Goal: Task Accomplishment & Management: Understand process/instructions

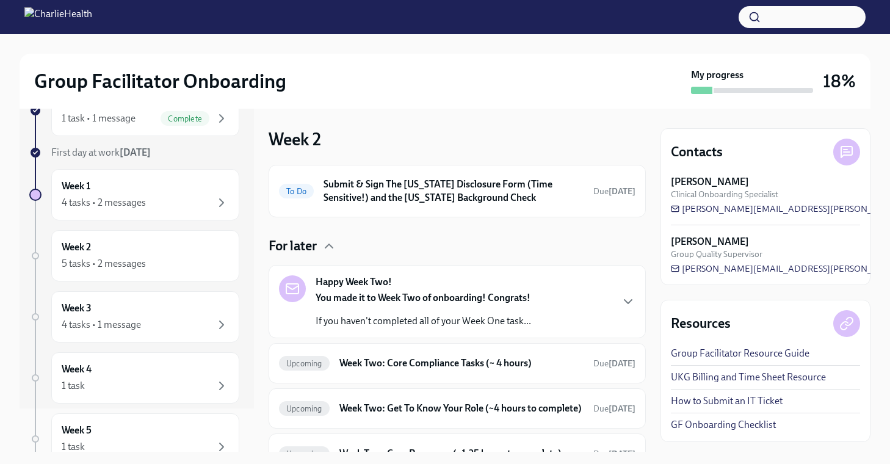
scroll to position [52, 0]
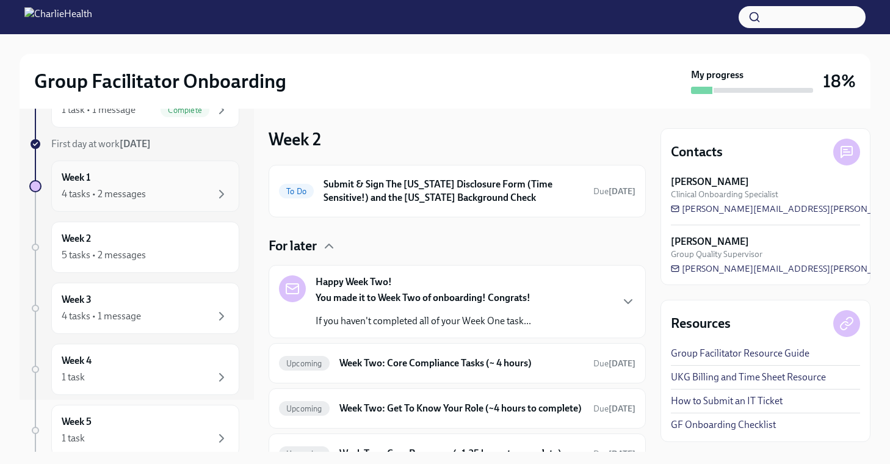
click at [167, 184] on div "Week 1 4 tasks • 2 messages" at bounding box center [145, 186] width 167 height 31
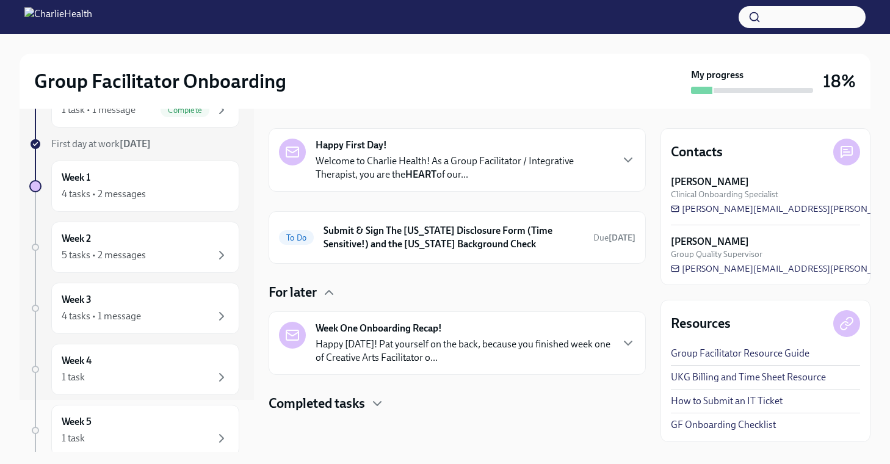
scroll to position [34, 0]
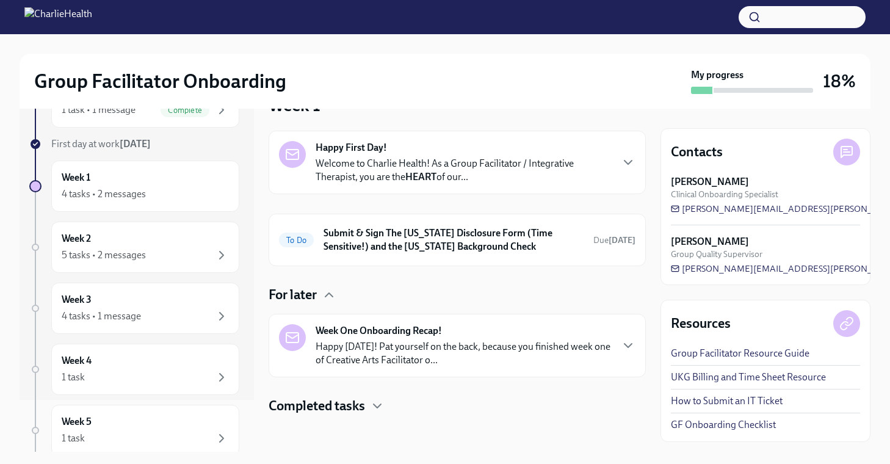
click at [370, 405] on div "Completed tasks" at bounding box center [457, 406] width 377 height 18
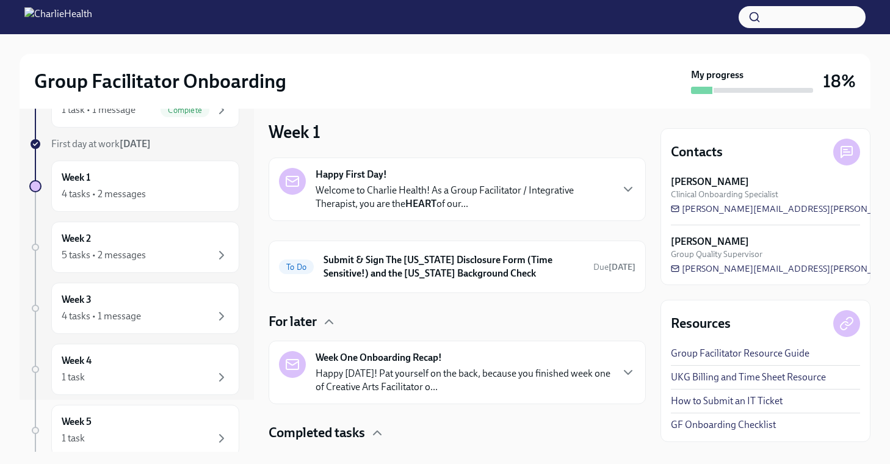
scroll to position [0, 0]
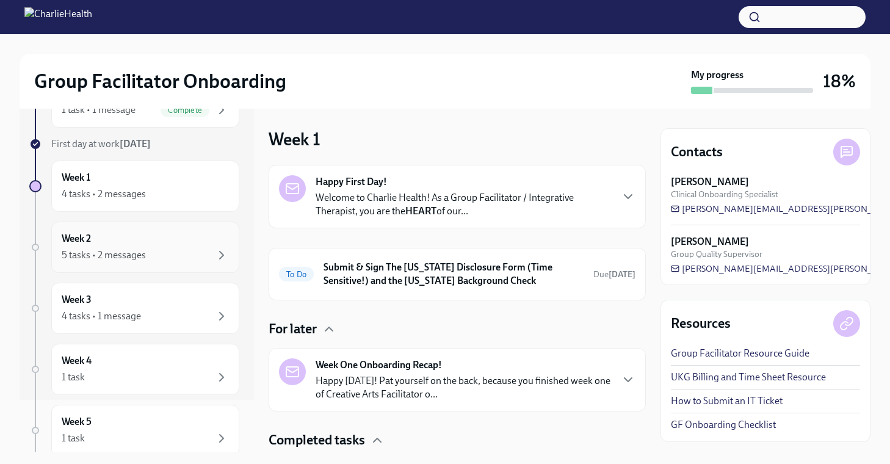
click at [169, 239] on div "Week 2 5 tasks • 2 messages" at bounding box center [145, 247] width 167 height 31
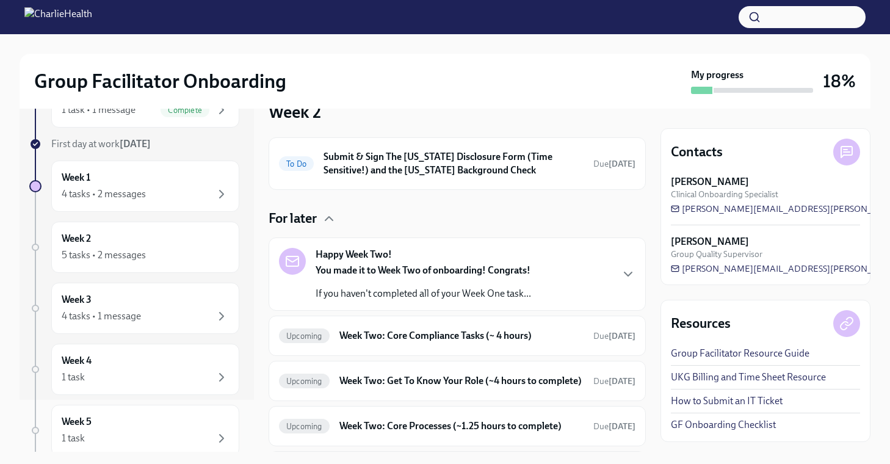
scroll to position [27, 0]
click at [396, 265] on strong "You made it to Week Two of onboarding! Congrats!" at bounding box center [423, 271] width 215 height 12
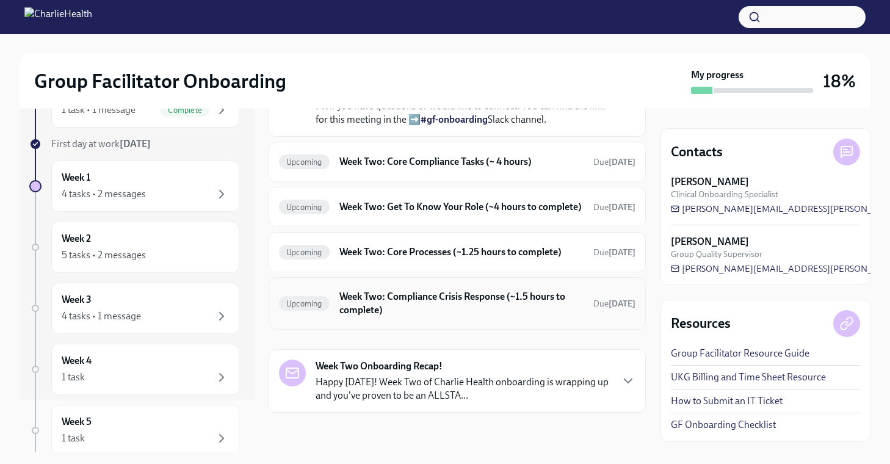
scroll to position [610, 0]
click at [158, 310] on div "4 tasks • 1 message" at bounding box center [145, 316] width 167 height 15
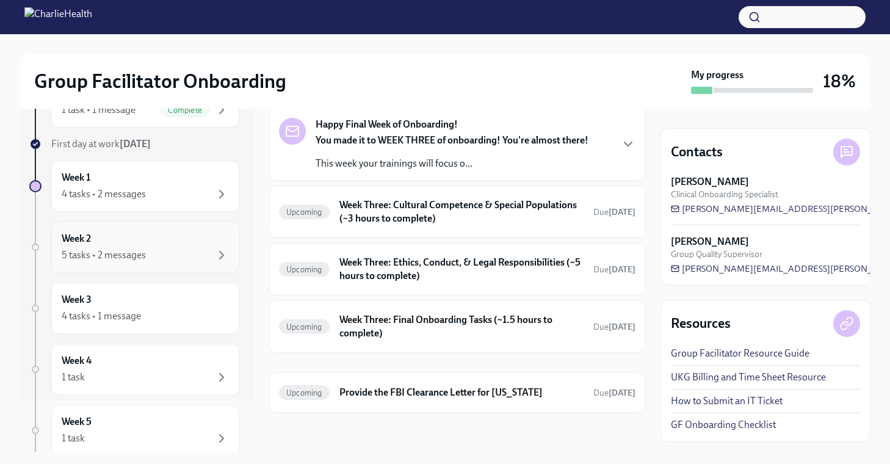
click at [179, 239] on div "Week 2 5 tasks • 2 messages" at bounding box center [145, 247] width 167 height 31
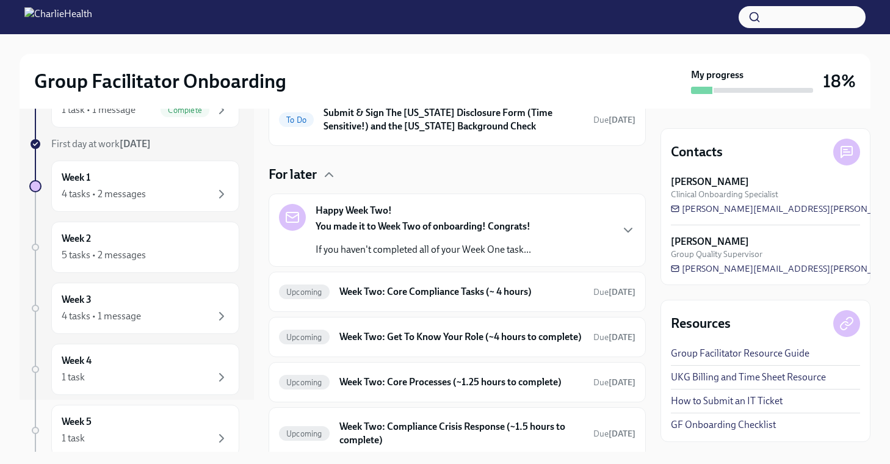
scroll to position [93, 0]
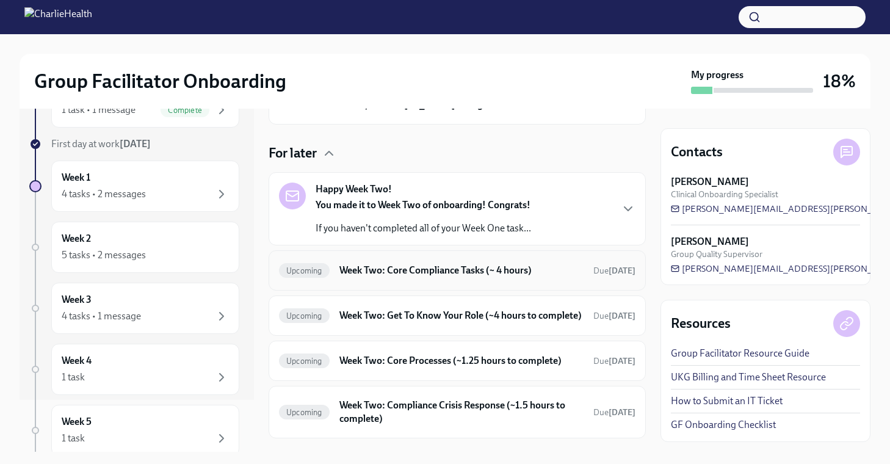
click at [451, 274] on h6 "Week Two: Core Compliance Tasks (~ 4 hours)" at bounding box center [461, 270] width 244 height 13
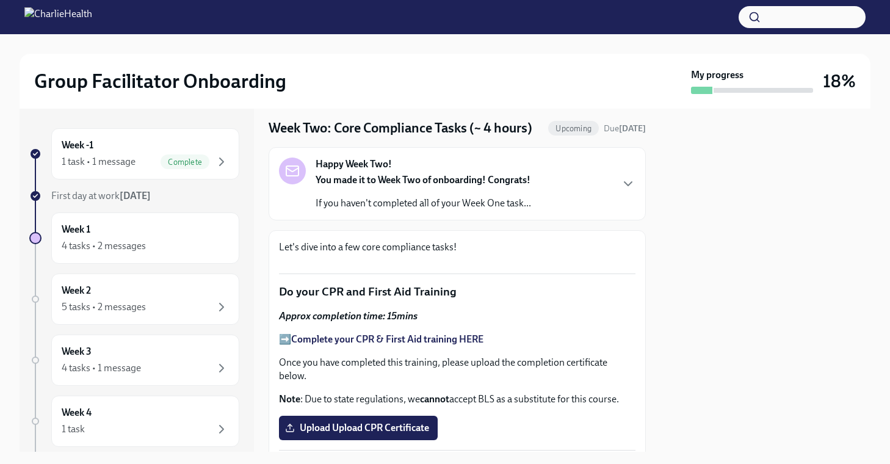
scroll to position [11, 0]
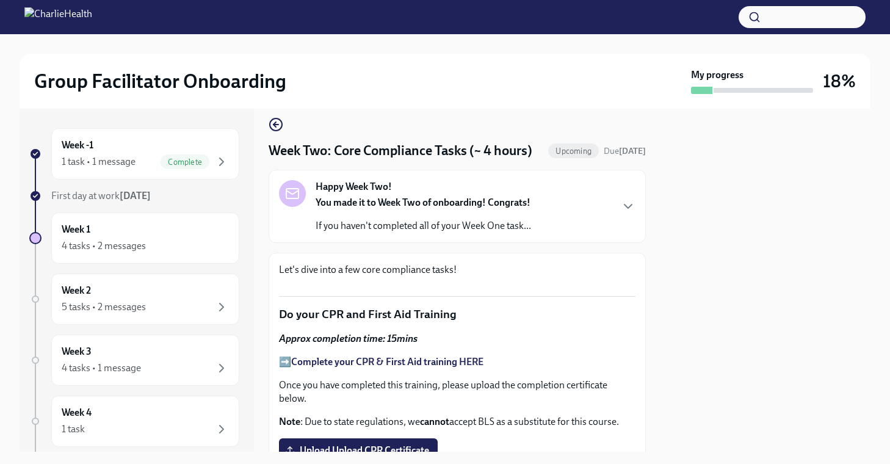
click at [484, 233] on p "If you haven't completed all of your Week One task..." at bounding box center [424, 225] width 216 height 13
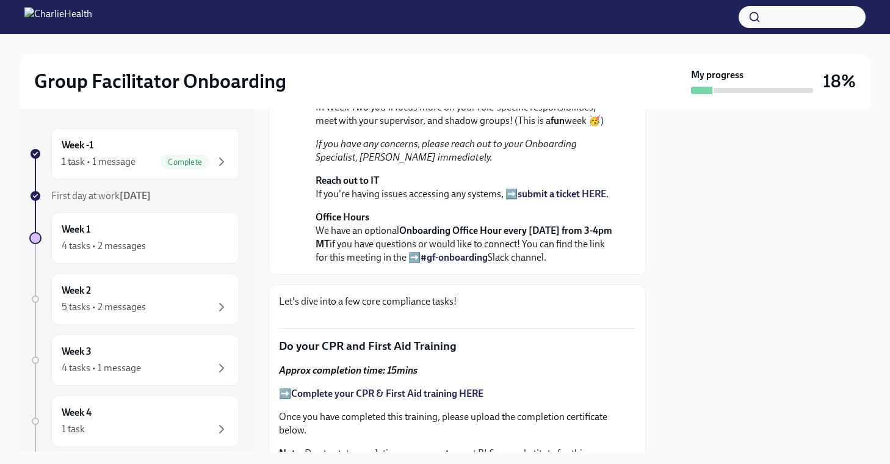
scroll to position [0, 0]
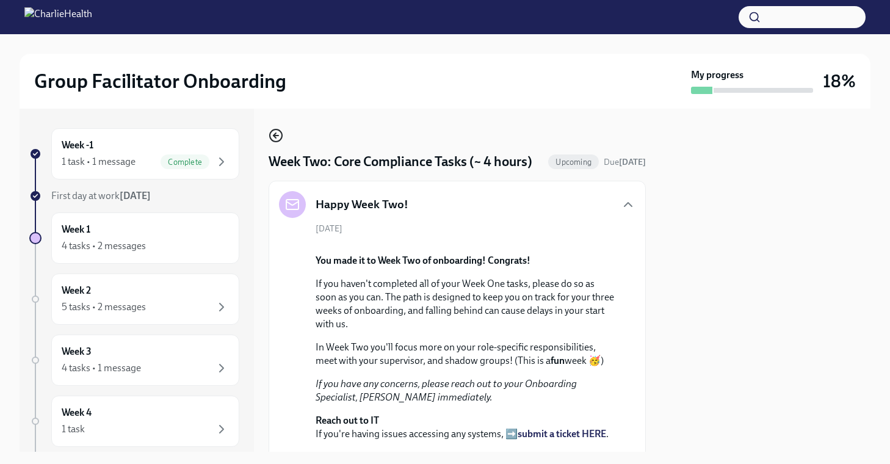
click at [278, 132] on icon "button" at bounding box center [276, 135] width 15 height 15
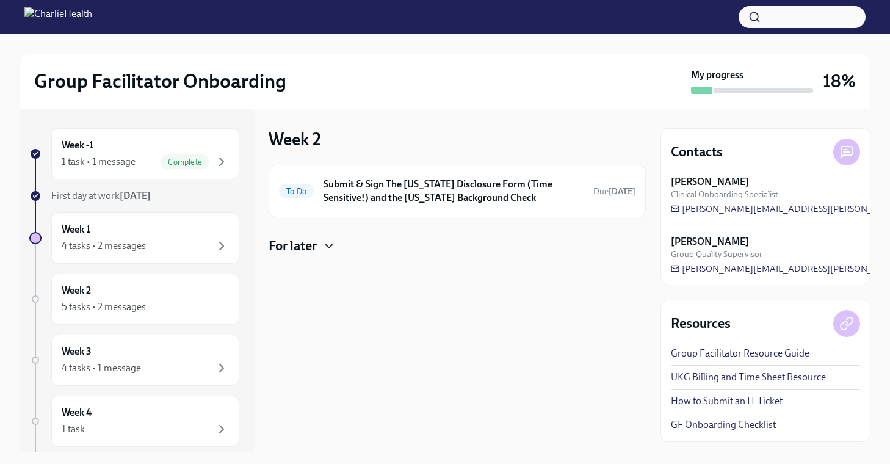
click at [334, 246] on icon "button" at bounding box center [329, 246] width 15 height 15
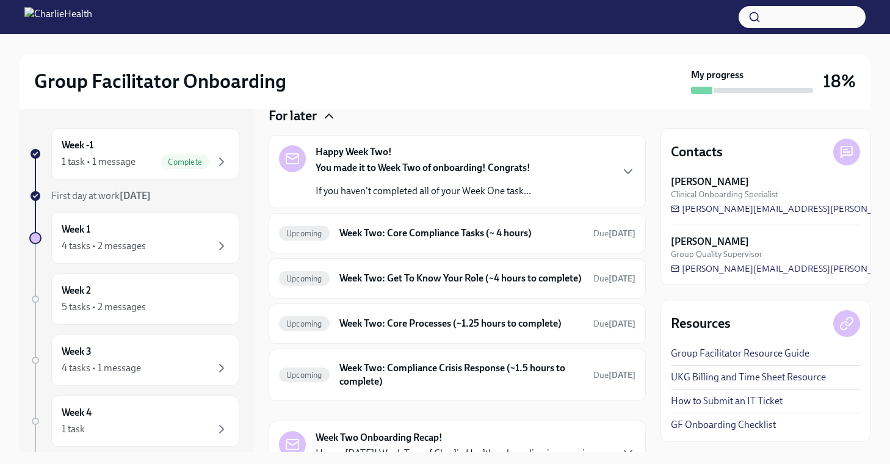
scroll to position [169, 0]
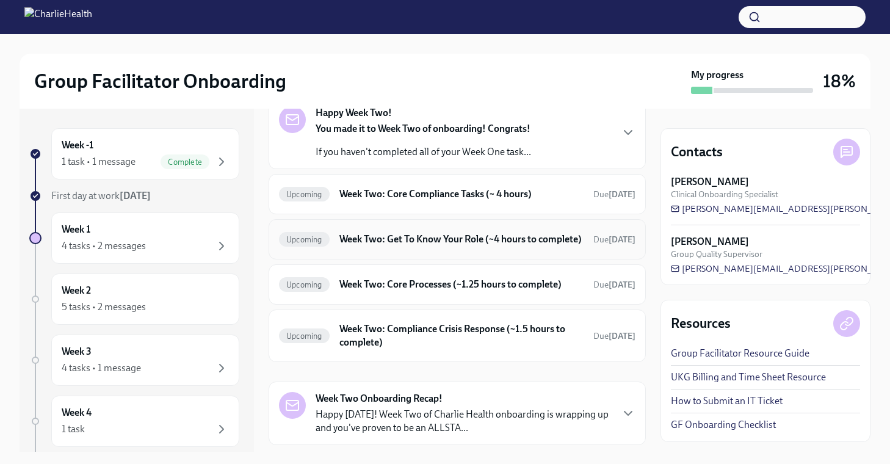
click at [423, 246] on h6 "Week Two: Get To Know Your Role (~4 hours to complete)" at bounding box center [461, 239] width 244 height 13
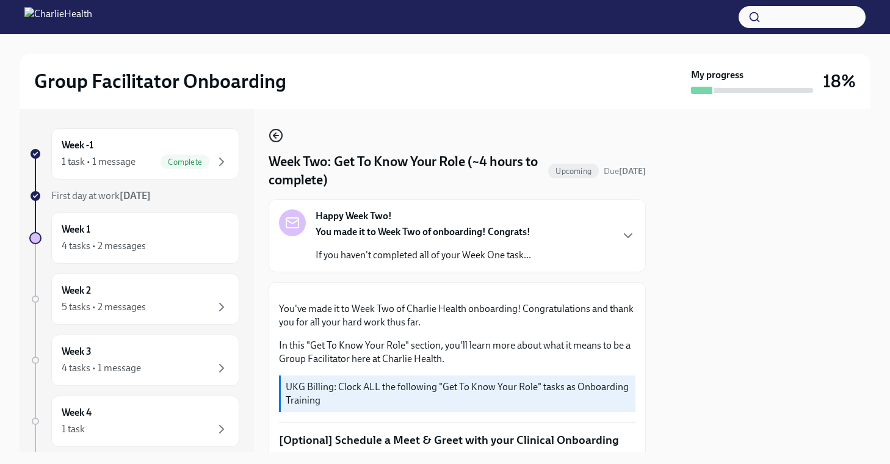
click at [273, 136] on icon "button" at bounding box center [276, 135] width 15 height 15
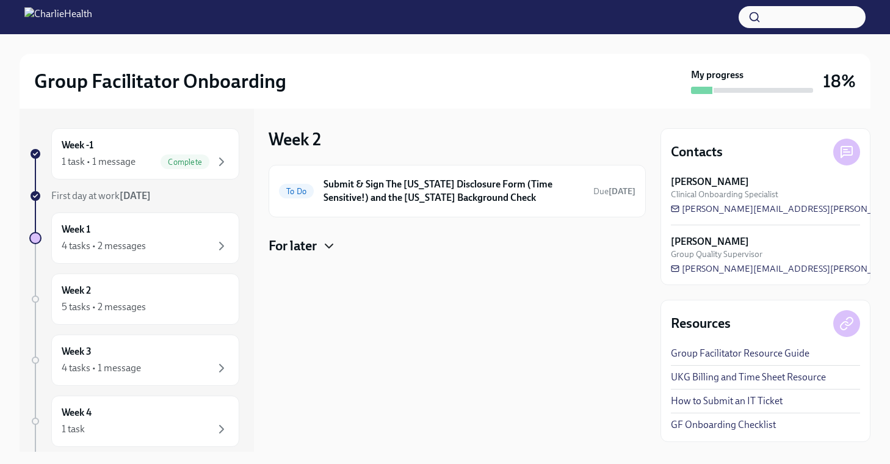
click at [334, 247] on icon "button" at bounding box center [329, 246] width 15 height 15
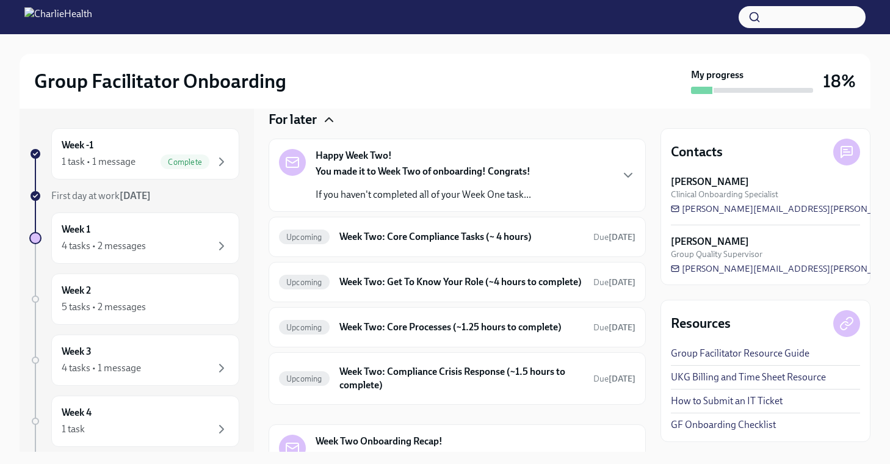
scroll to position [133, 0]
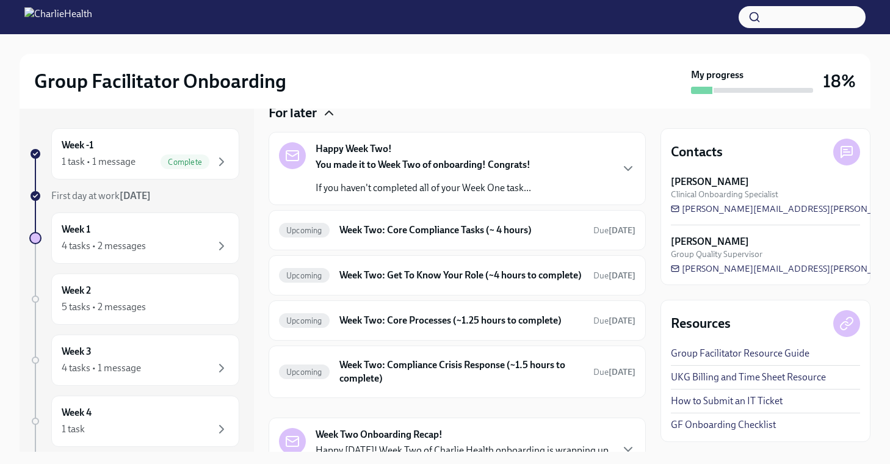
click at [411, 327] on h6 "Week Two: Core Processes (~1.25 hours to complete)" at bounding box center [461, 320] width 244 height 13
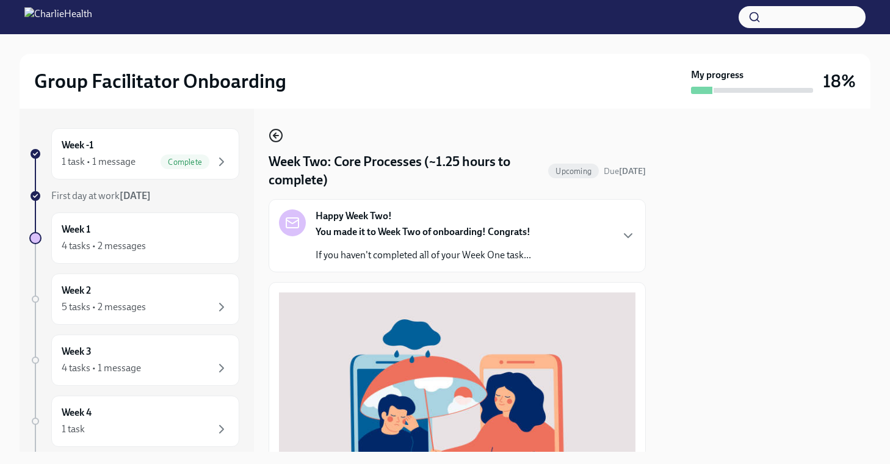
click at [277, 137] on icon "button" at bounding box center [276, 135] width 15 height 15
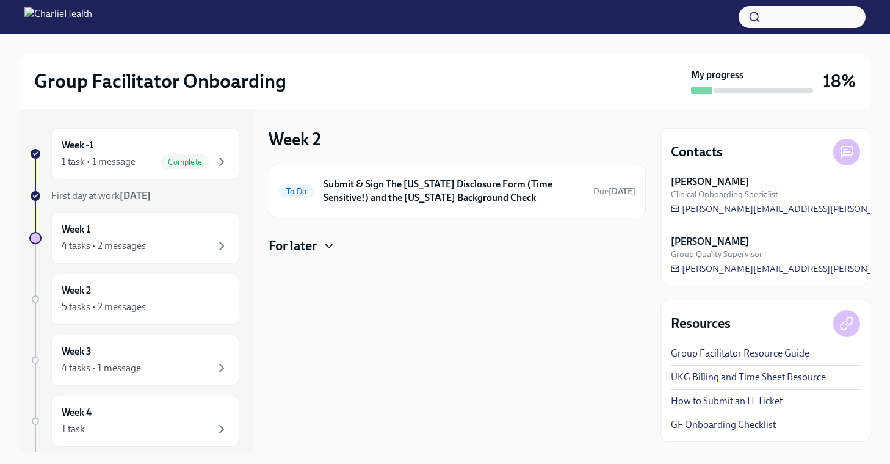
click at [329, 247] on icon "button" at bounding box center [328, 246] width 7 height 4
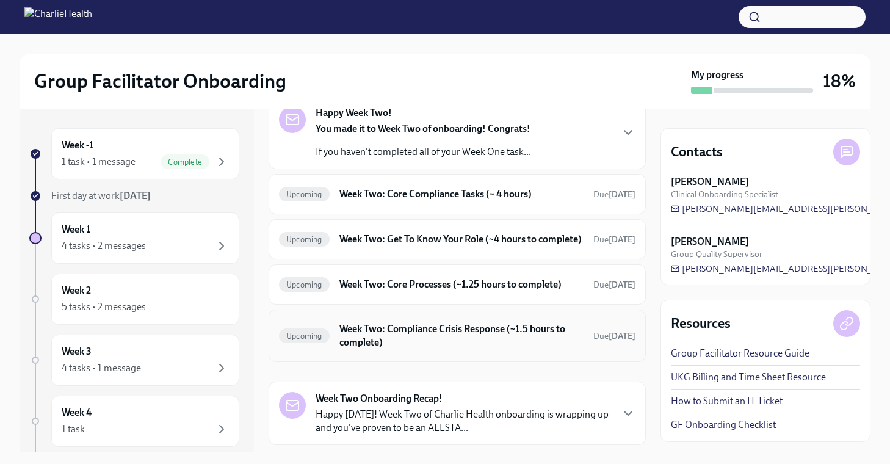
scroll to position [214, 0]
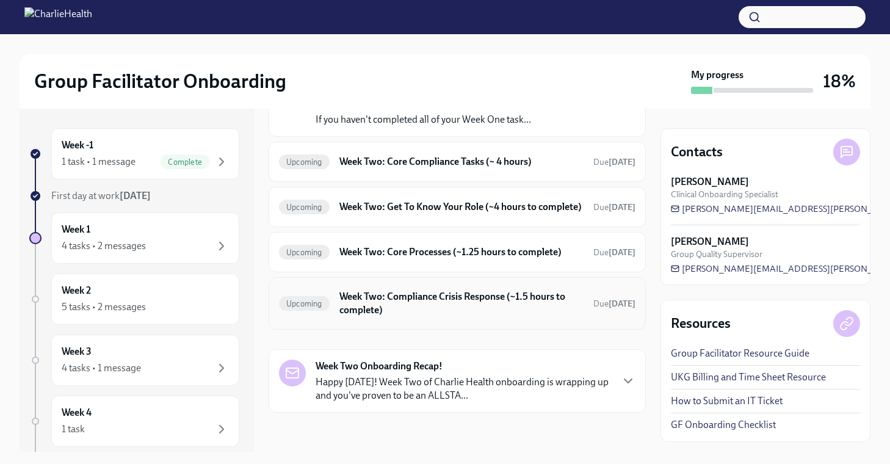
click at [432, 307] on h6 "Week Two: Compliance Crisis Response (~1.5 hours to complete)" at bounding box center [461, 303] width 244 height 27
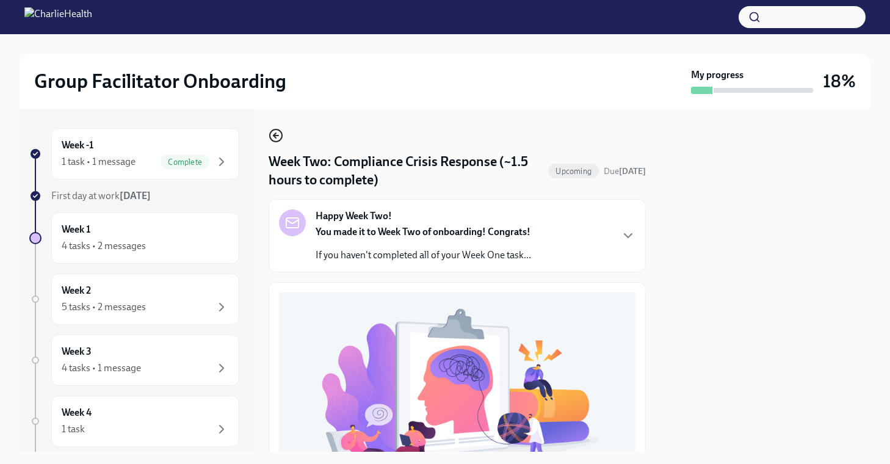
click at [279, 134] on icon "button" at bounding box center [276, 135] width 15 height 15
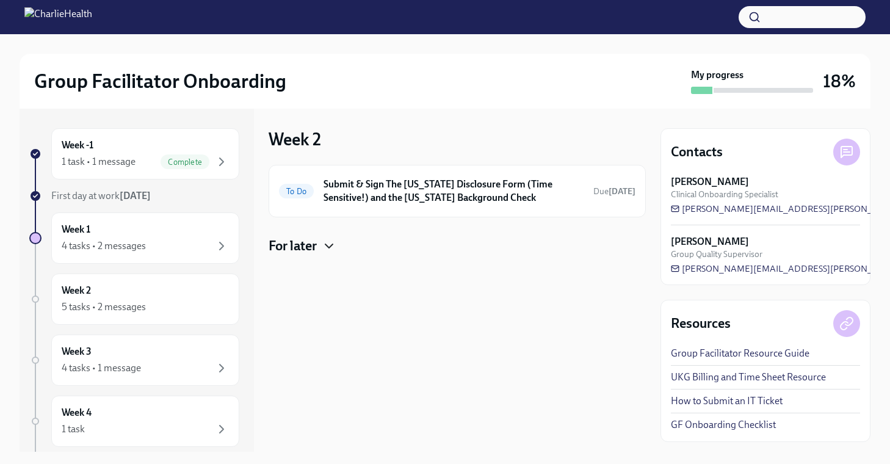
click at [332, 245] on icon "button" at bounding box center [328, 246] width 7 height 4
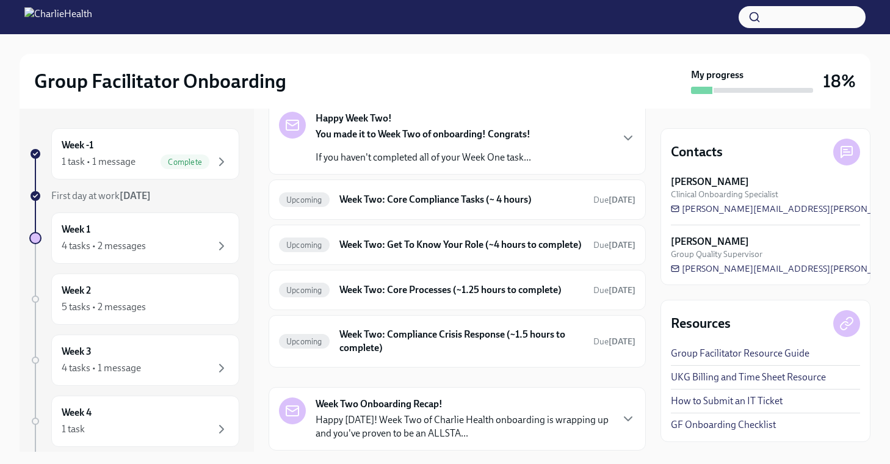
scroll to position [214, 0]
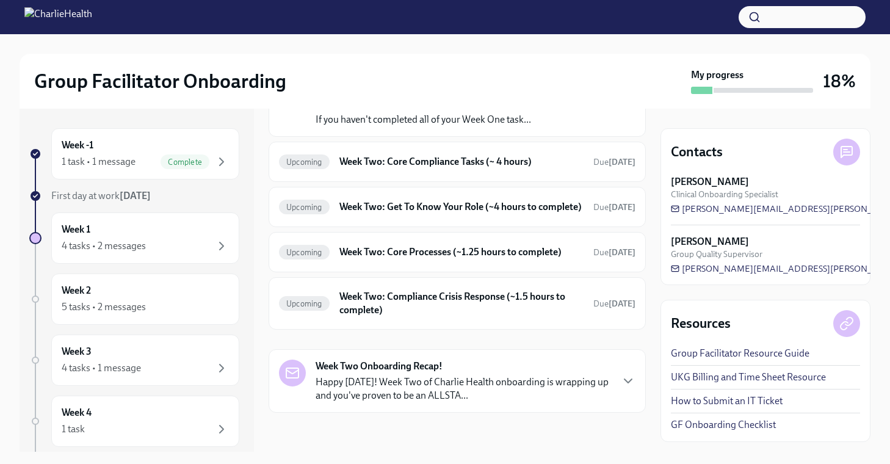
click at [402, 393] on p "Happy [DATE]! Week Two of Charlie Health onboarding is wrapping up and you've p…" at bounding box center [463, 388] width 295 height 27
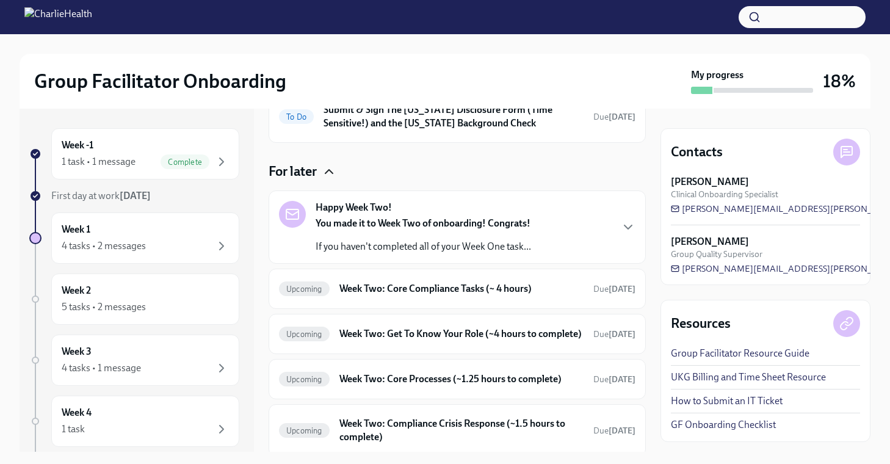
scroll to position [88, 0]
